Goal: Information Seeking & Learning: Learn about a topic

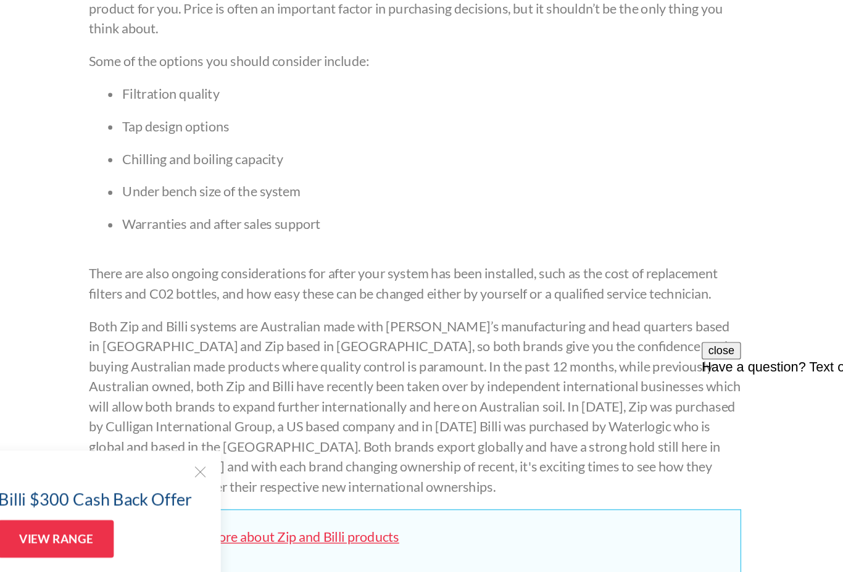
scroll to position [970, 0]
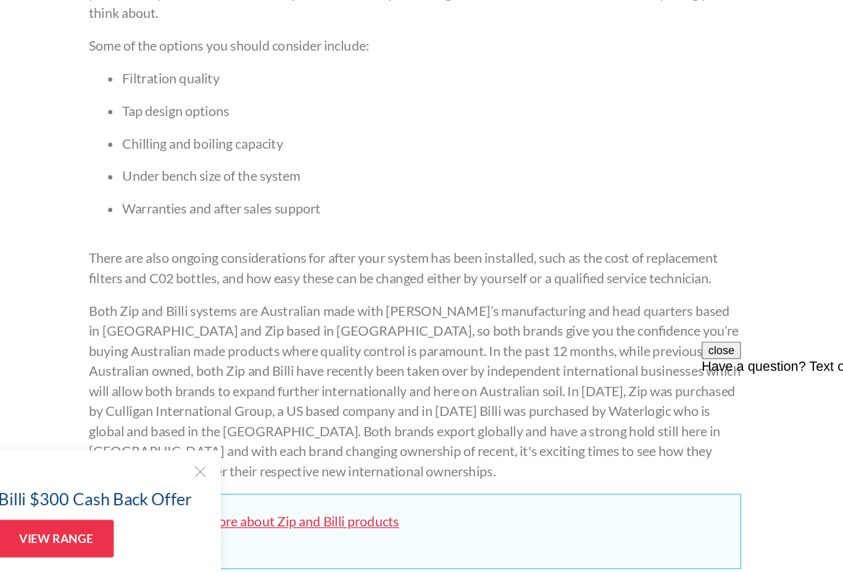
click at [257, 467] on div at bounding box center [263, 473] width 12 height 12
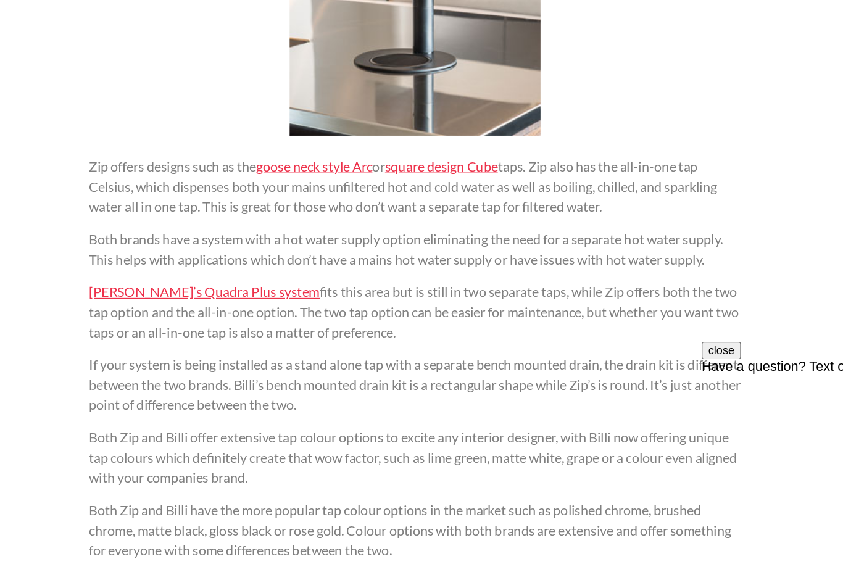
scroll to position [1915, 0]
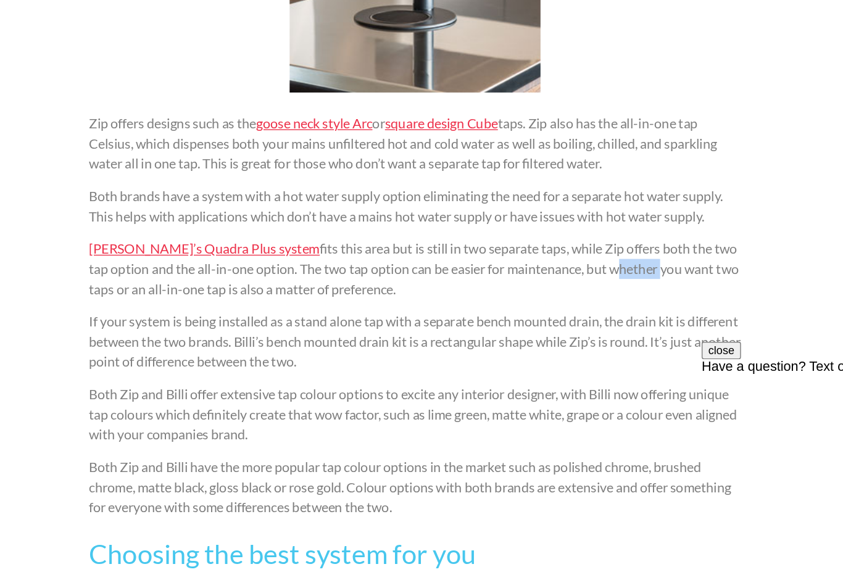
click at [543, 221] on div "In the confusing world of water filtration, how do you decide which system is r…" at bounding box center [421, 90] width 481 height 2275
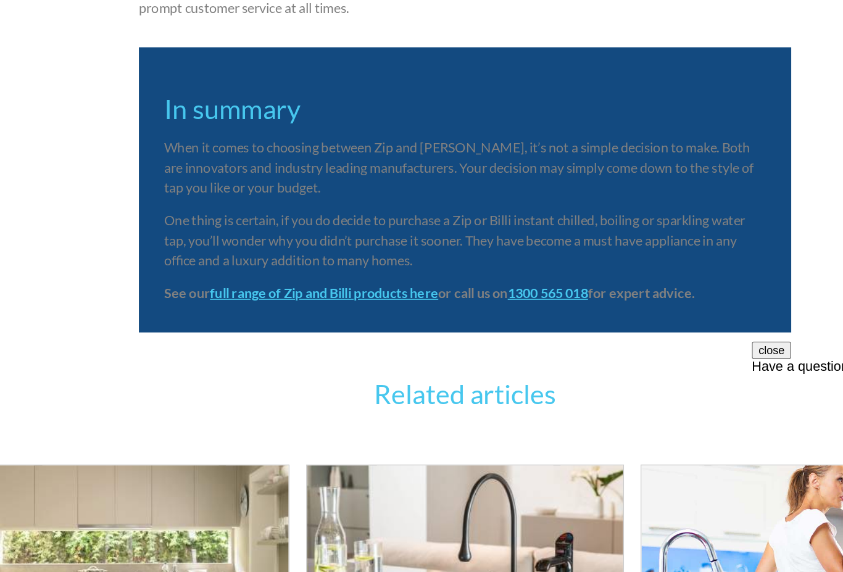
scroll to position [2995, 0]
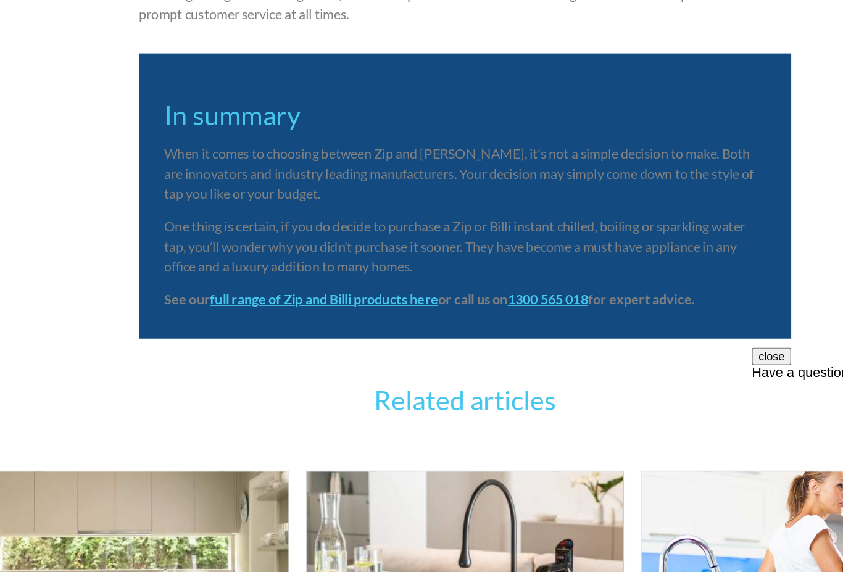
click at [289, 336] on strong "full range of Zip and Billi products here" at bounding box center [317, 342] width 168 height 12
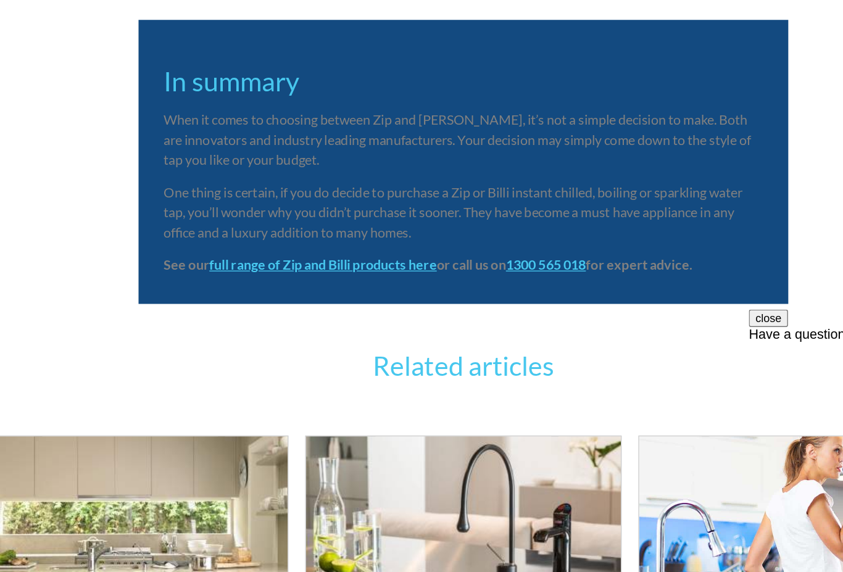
scroll to position [2993, 0]
